Goal: Task Accomplishment & Management: Complete application form

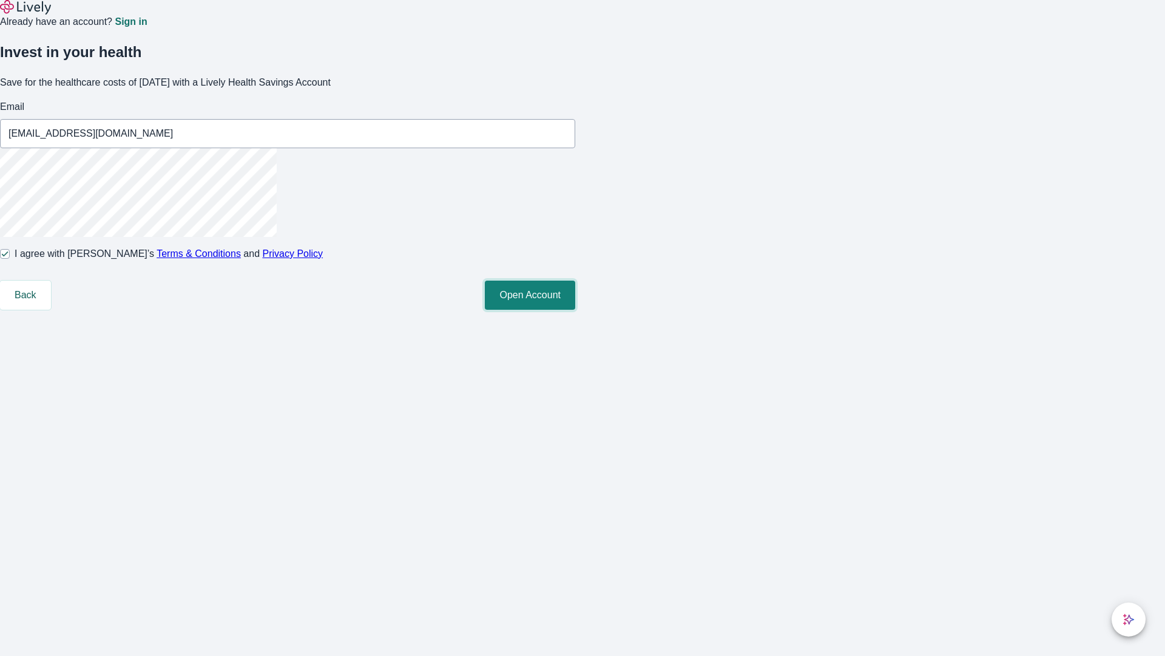
click at [575, 310] on button "Open Account" at bounding box center [530, 294] width 90 height 29
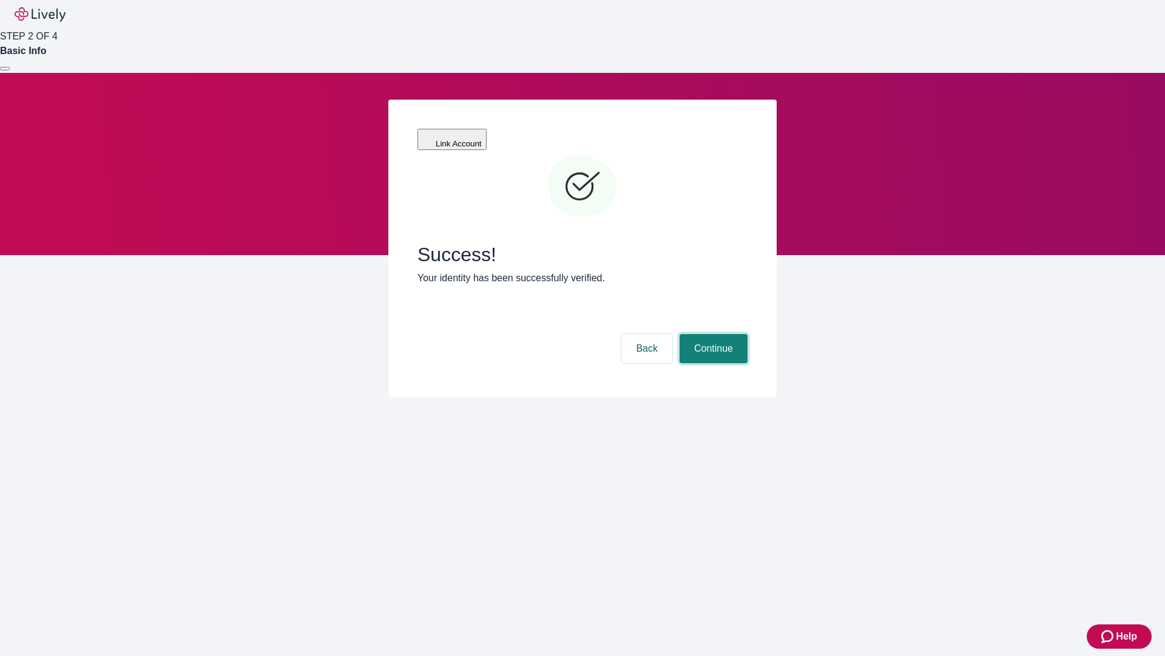
click at [712, 334] on button "Continue" at bounding box center [714, 348] width 68 height 29
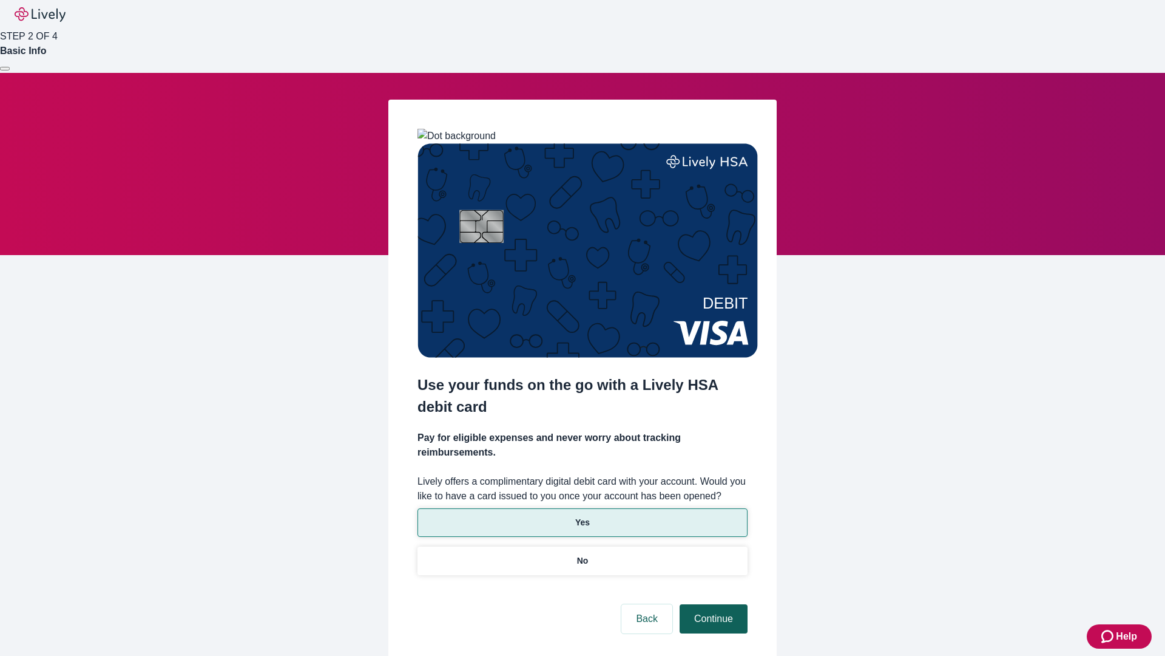
click at [582, 516] on p "Yes" at bounding box center [582, 522] width 15 height 13
click at [712, 604] on button "Continue" at bounding box center [714, 618] width 68 height 29
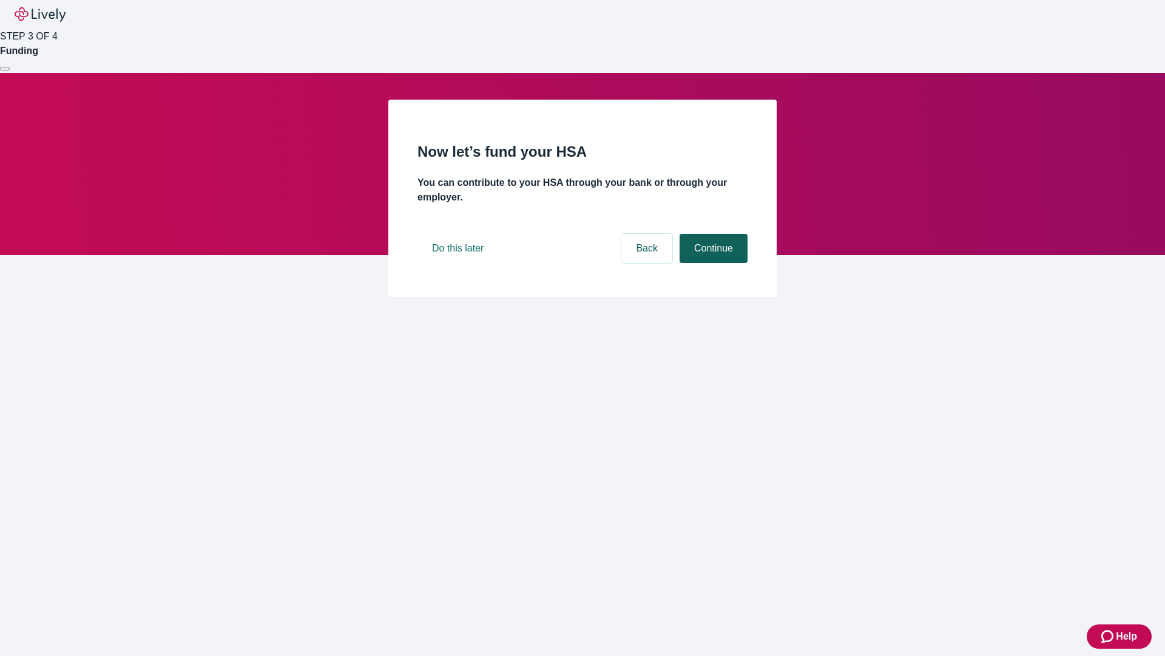
click at [712, 263] on button "Continue" at bounding box center [714, 248] width 68 height 29
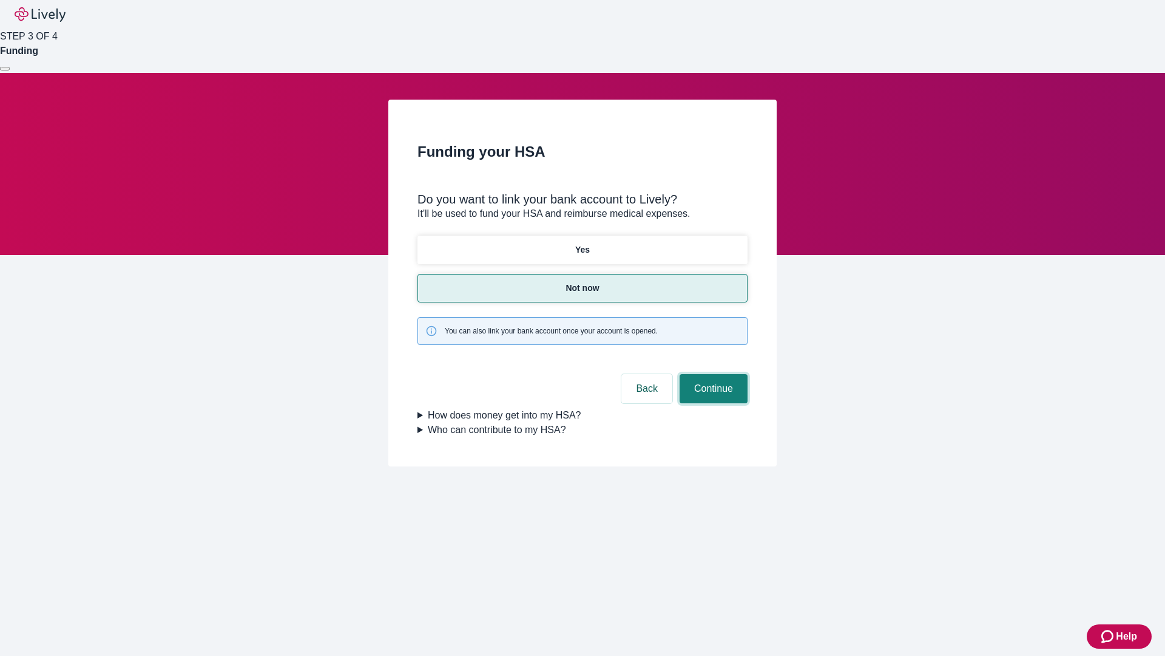
click at [712, 374] on button "Continue" at bounding box center [714, 388] width 68 height 29
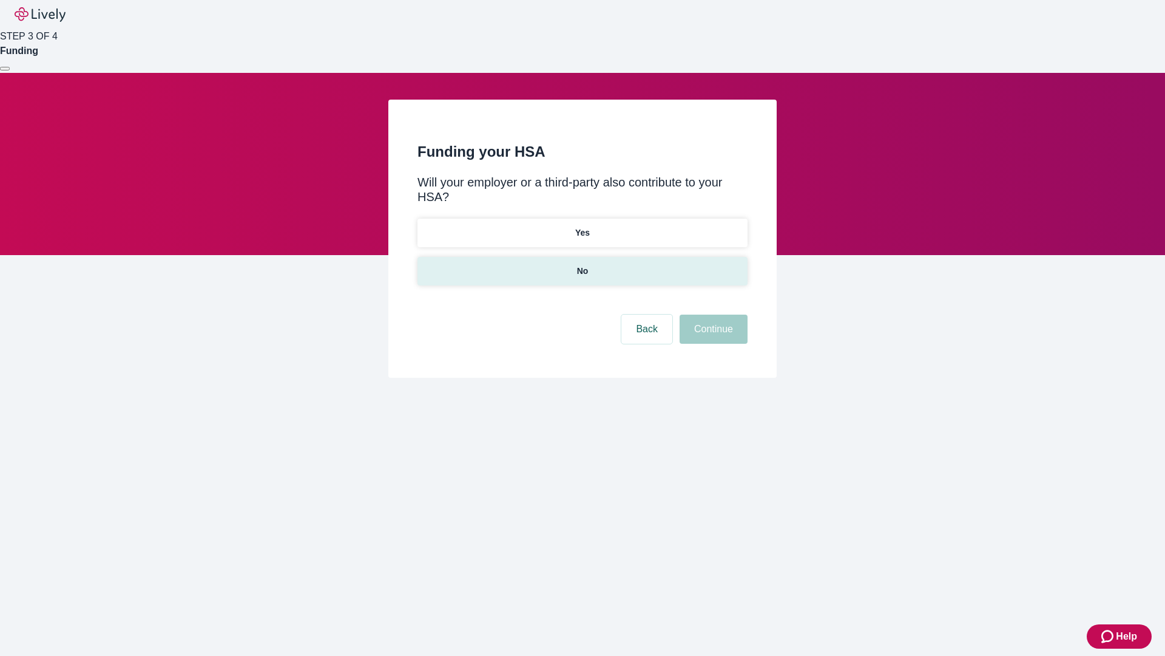
click at [582, 265] on p "No" at bounding box center [583, 271] width 12 height 13
click at [712, 314] on button "Continue" at bounding box center [714, 328] width 68 height 29
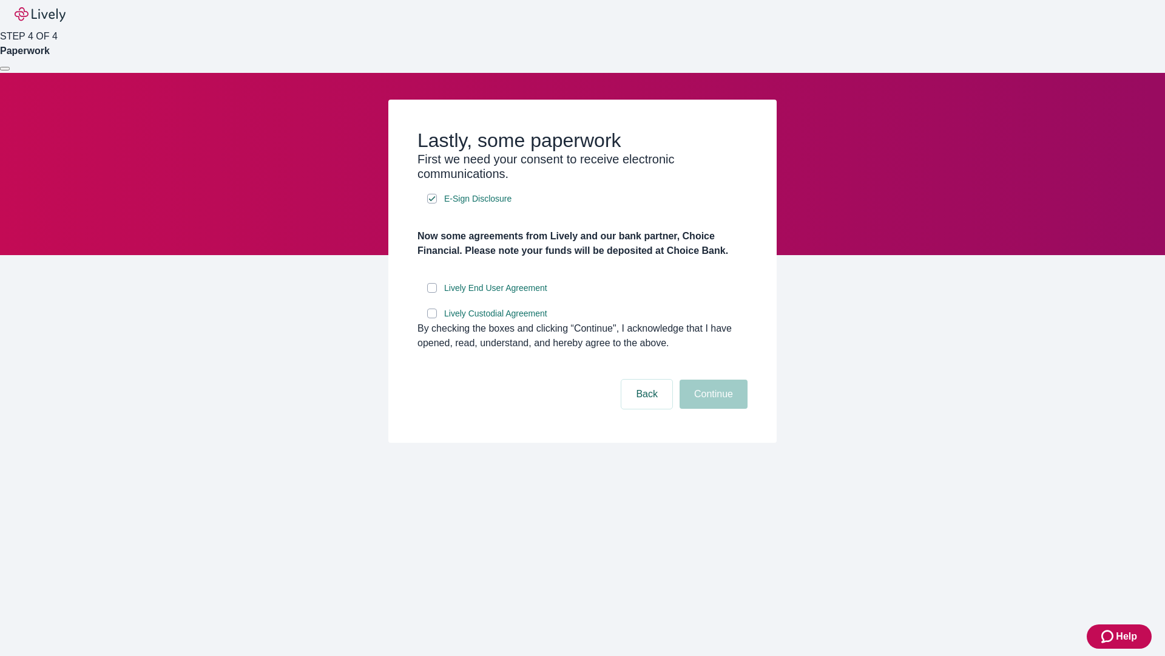
click at [432, 293] on input "Lively End User Agreement" at bounding box center [432, 288] width 10 height 10
checkbox input "true"
click at [432, 318] on input "Lively Custodial Agreement" at bounding box center [432, 313] width 10 height 10
checkbox input "true"
click at [712, 409] on button "Continue" at bounding box center [714, 393] width 68 height 29
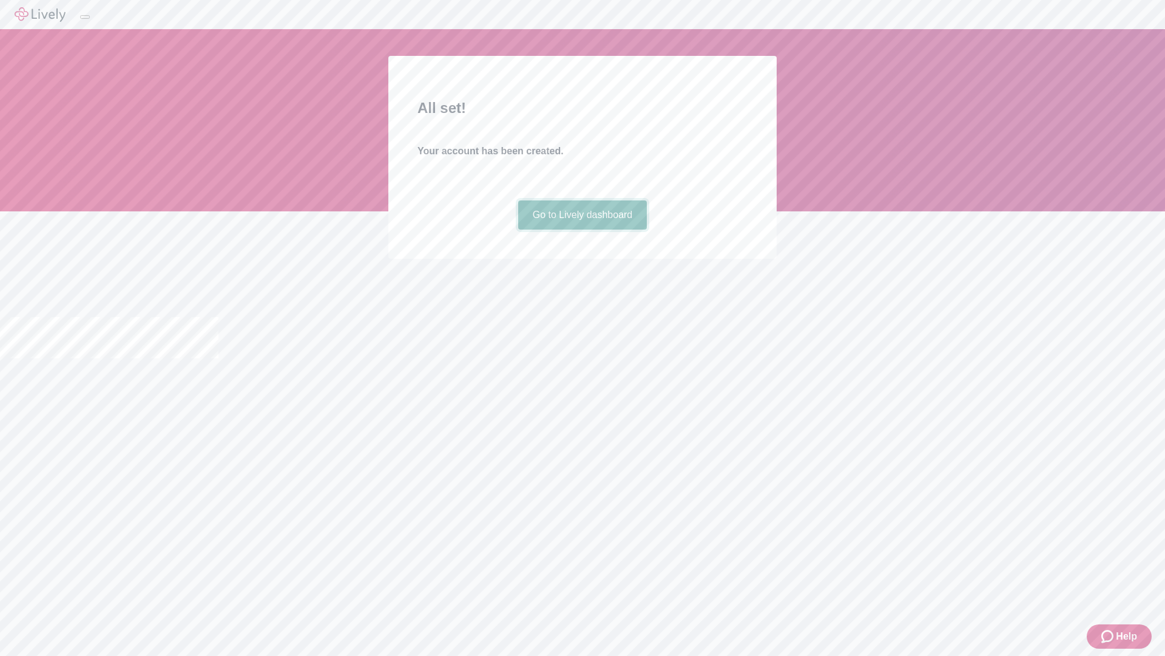
click at [582, 229] on link "Go to Lively dashboard" at bounding box center [582, 214] width 129 height 29
